Goal: Obtain resource: Download file/media

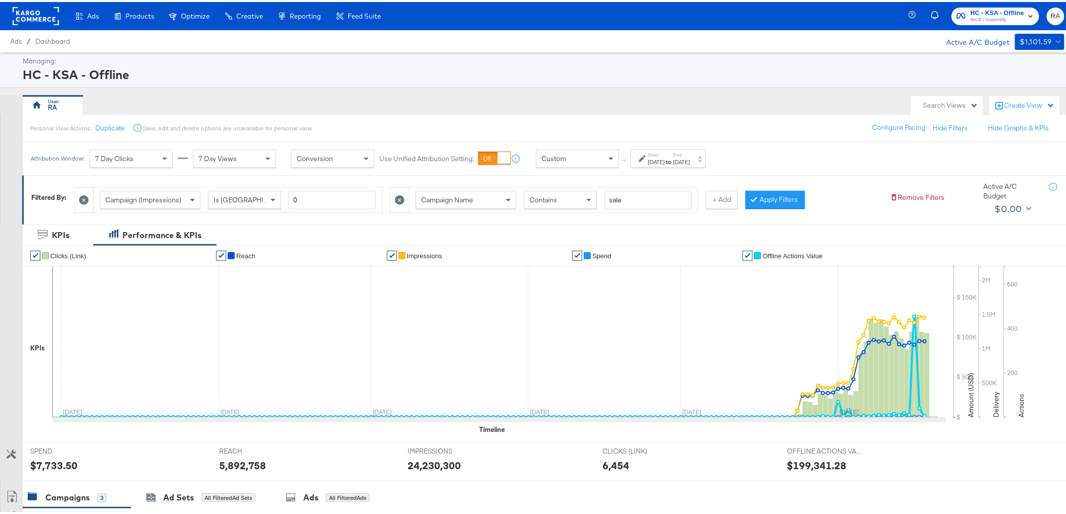
click at [652, 194] on input "sale" at bounding box center [648, 198] width 87 height 19
type input "afford"
click at [674, 163] on strong "to" at bounding box center [669, 160] width 9 height 8
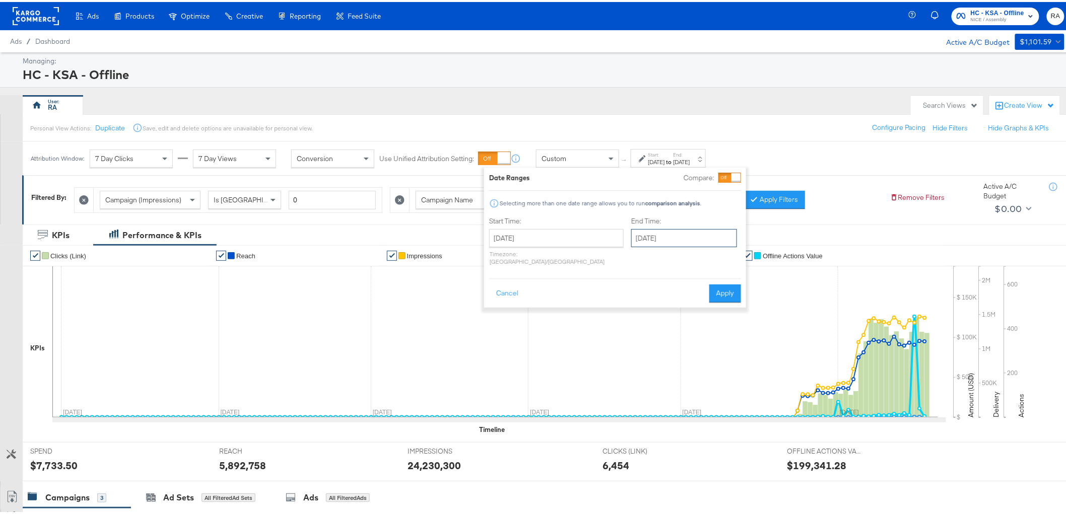
click at [686, 230] on input "[DATE]" at bounding box center [684, 236] width 106 height 18
click at [669, 339] on td "26" at bounding box center [677, 344] width 17 height 14
type input "[DATE]"
click at [710, 283] on button "Apply" at bounding box center [725, 292] width 32 height 18
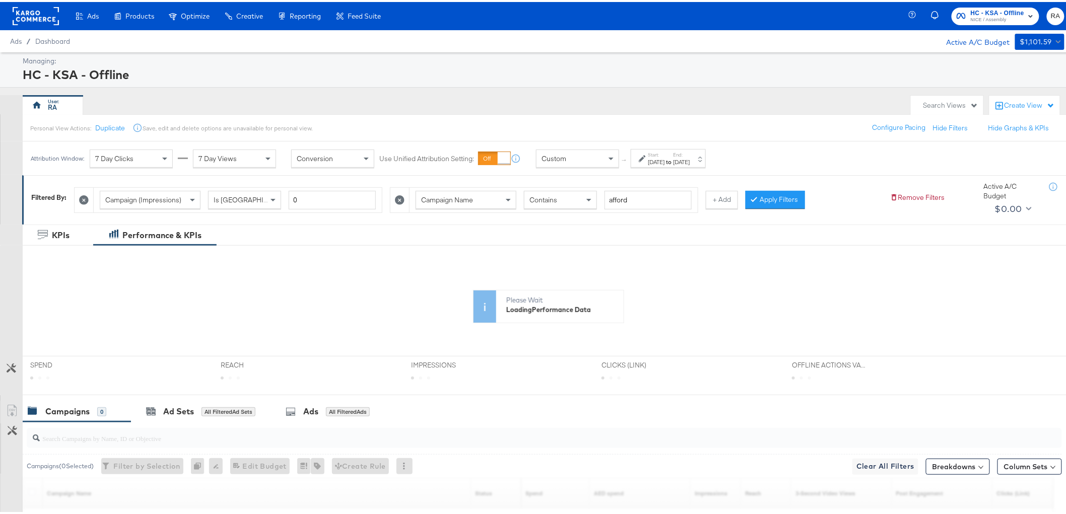
click at [769, 198] on button "Apply Filters" at bounding box center [775, 198] width 59 height 18
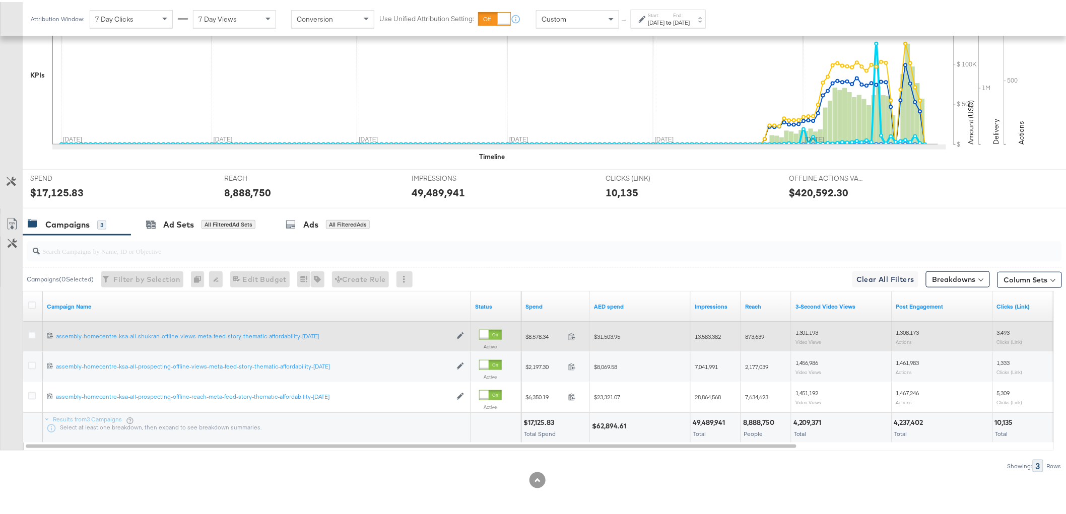
scroll to position [274, 0]
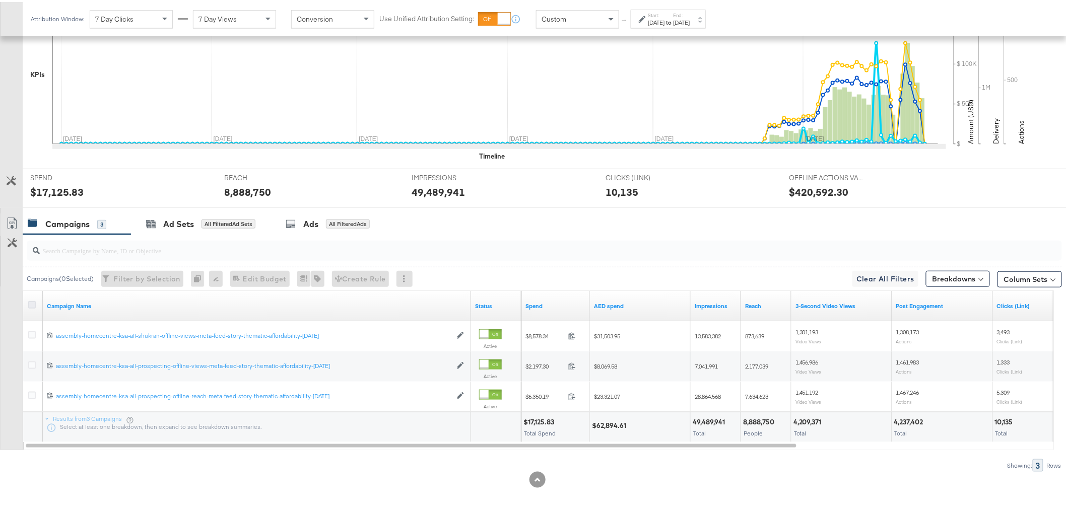
click at [34, 304] on icon at bounding box center [32, 303] width 8 height 8
click at [0, 0] on input "checkbox" at bounding box center [0, 0] width 0 height 0
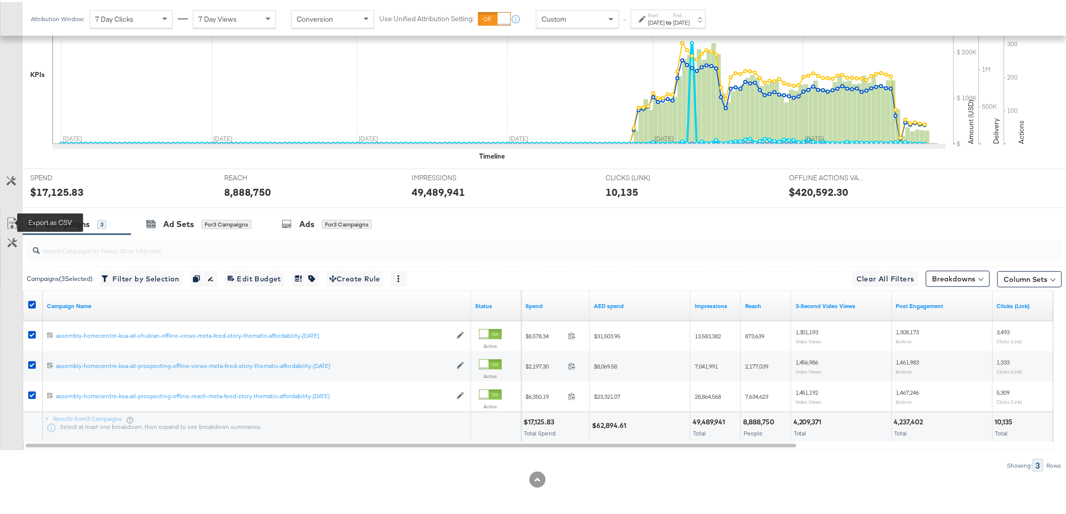
click at [11, 219] on icon at bounding box center [12, 222] width 12 height 12
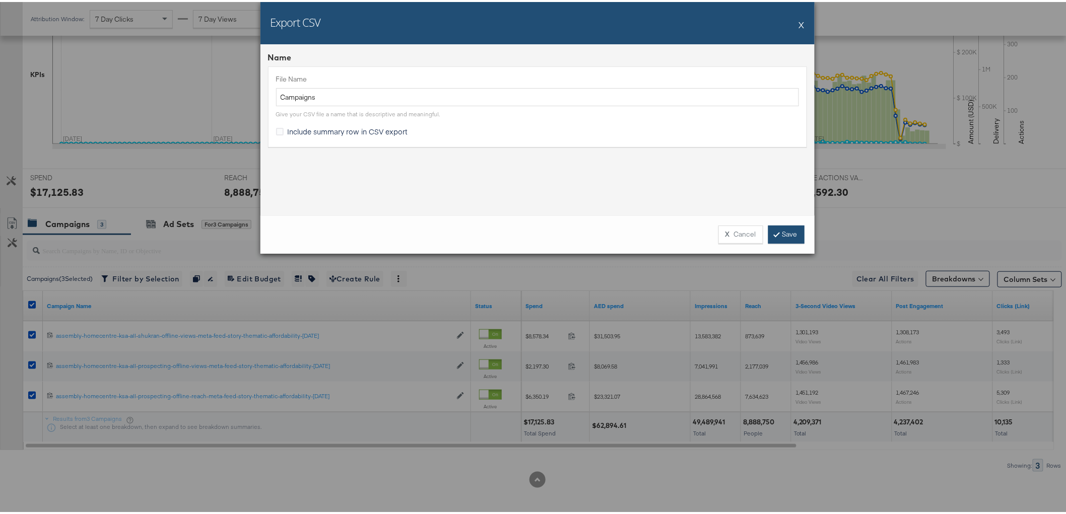
click at [789, 232] on link "Save" at bounding box center [786, 233] width 36 height 18
